Goal: Check status: Check status

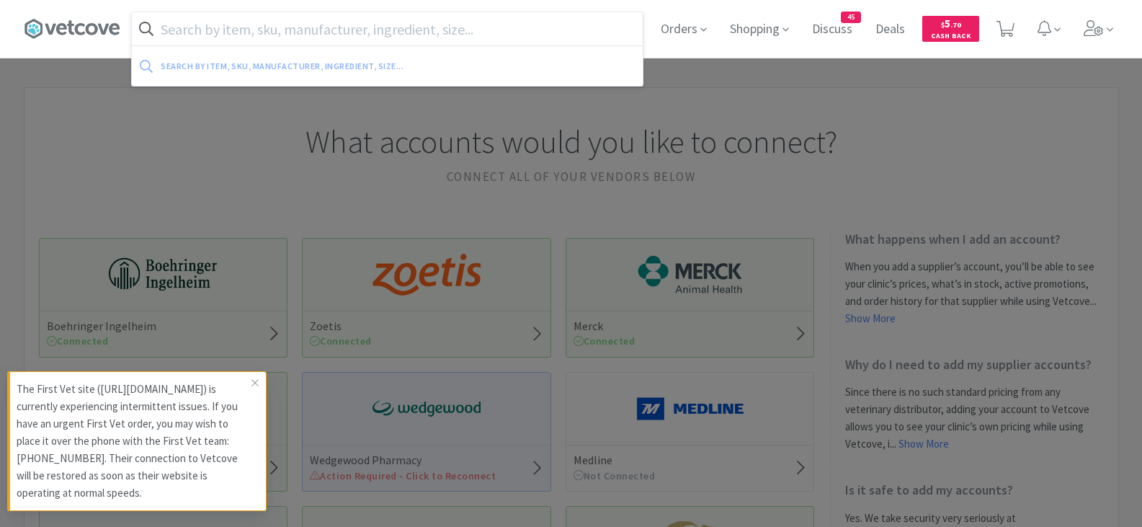
click at [357, 34] on input "text" at bounding box center [387, 28] width 511 height 33
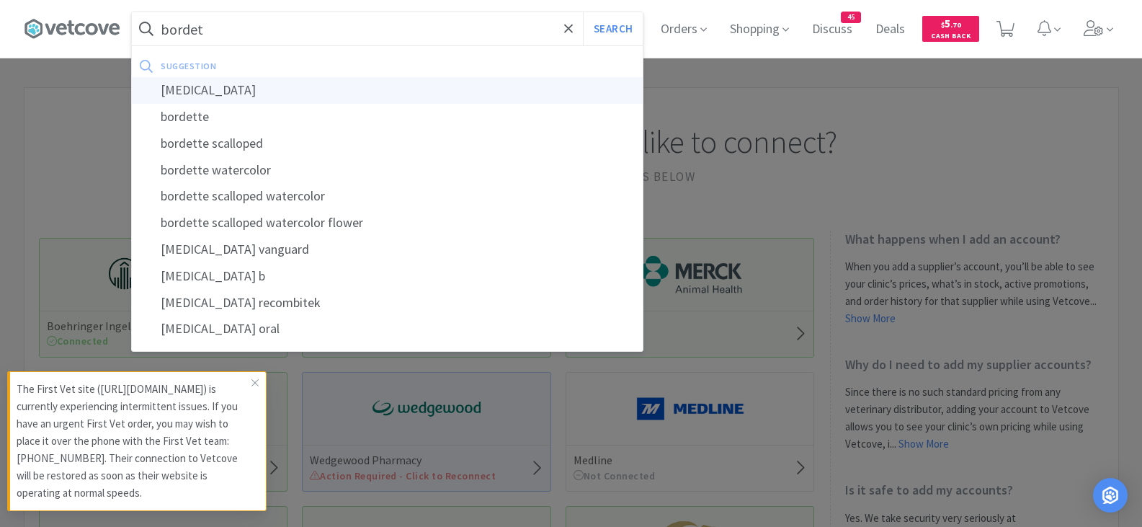
click at [220, 86] on div "[MEDICAL_DATA]" at bounding box center [387, 90] width 511 height 27
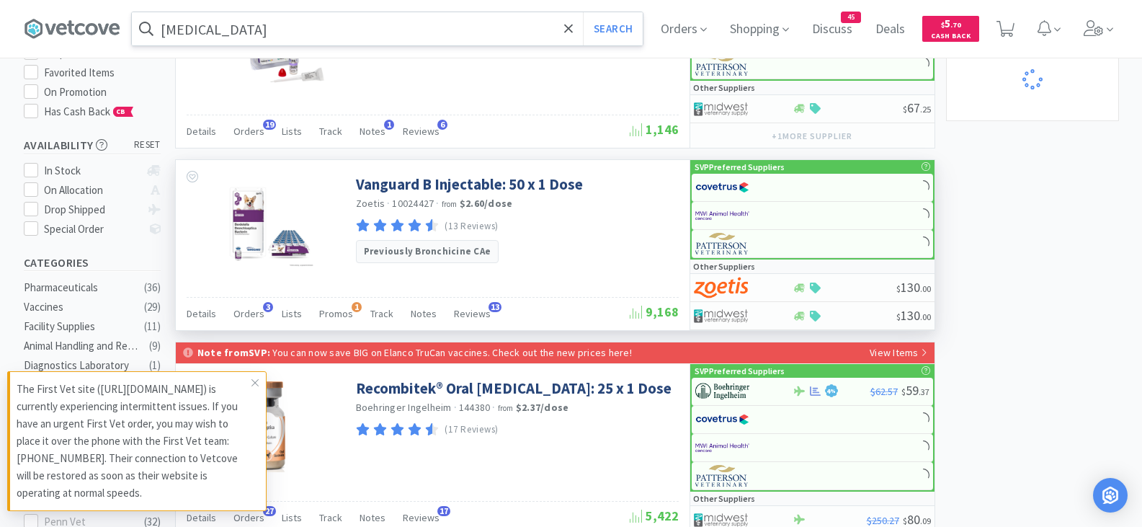
scroll to position [168, 0]
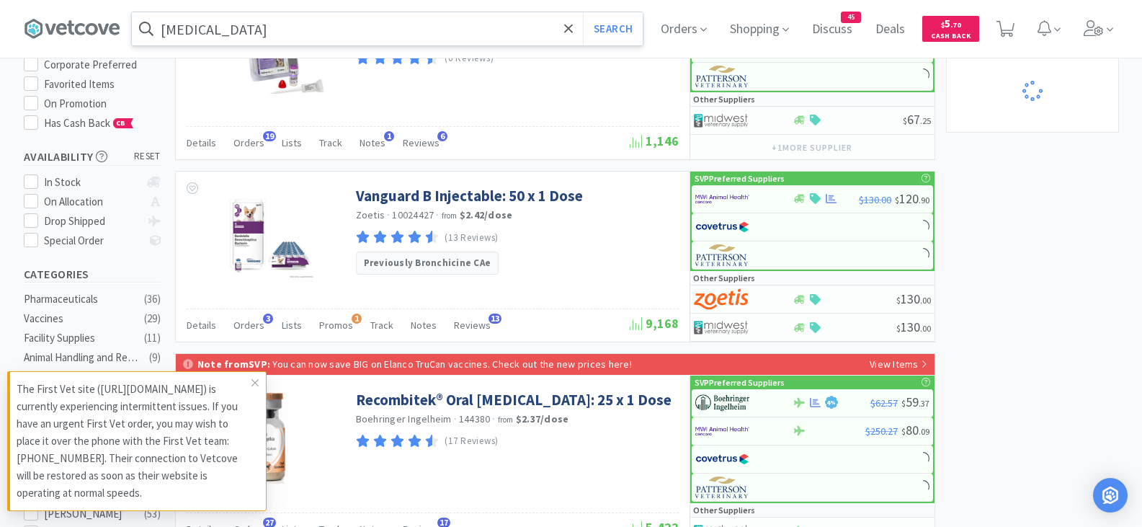
click at [298, 30] on input "[MEDICAL_DATA]" at bounding box center [387, 28] width 511 height 33
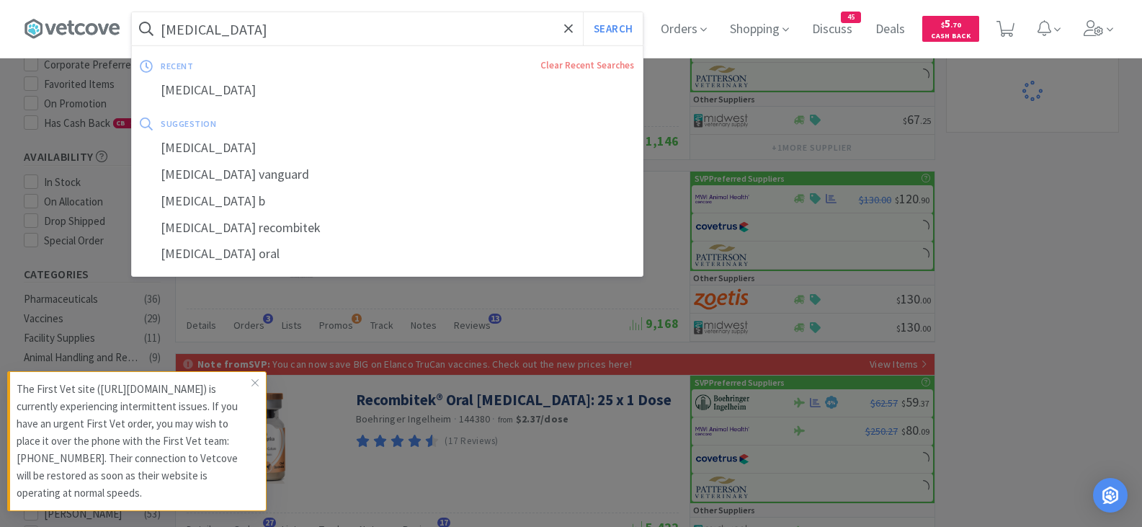
click at [310, 30] on input "[MEDICAL_DATA]" at bounding box center [387, 28] width 511 height 33
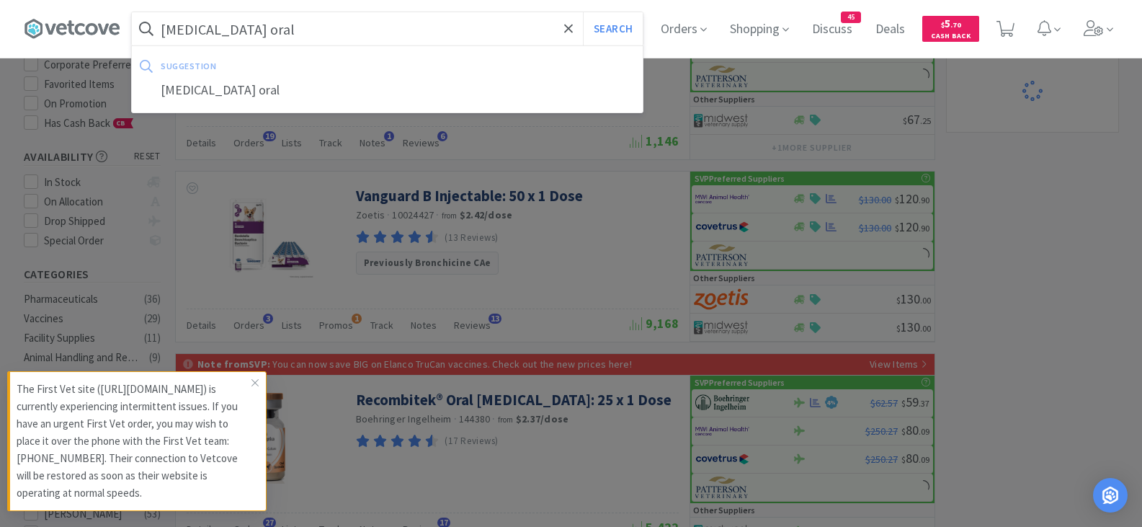
type input "[MEDICAL_DATA] oral"
click at [583, 12] on button "Search" at bounding box center [613, 28] width 60 height 33
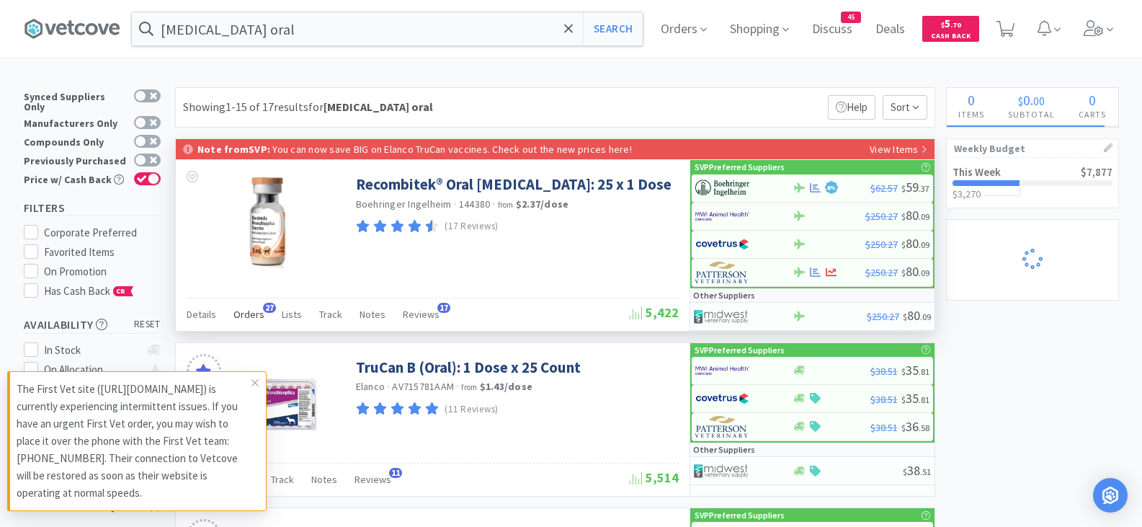
click at [245, 313] on span "Orders" at bounding box center [248, 314] width 31 height 13
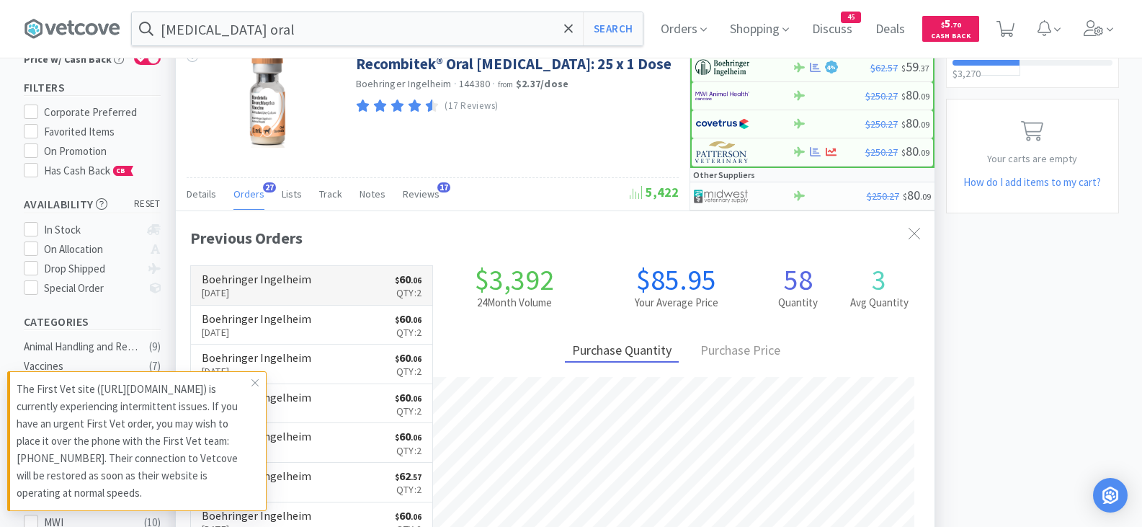
click at [302, 288] on p "[DATE]" at bounding box center [256, 293] width 109 height 16
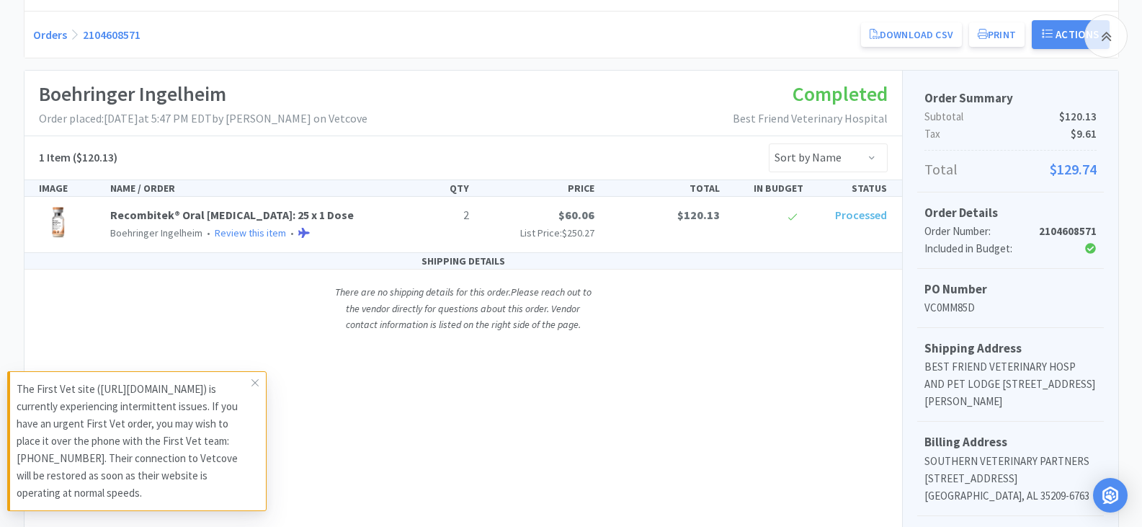
scroll to position [168, 0]
click at [548, 91] on div "Boehringer Ingelheim Order placed: [DATE] 5:47 PM EDT by [PERSON_NAME] on Vetco…" at bounding box center [462, 103] width 877 height 66
